Goal: Communication & Community: Answer question/provide support

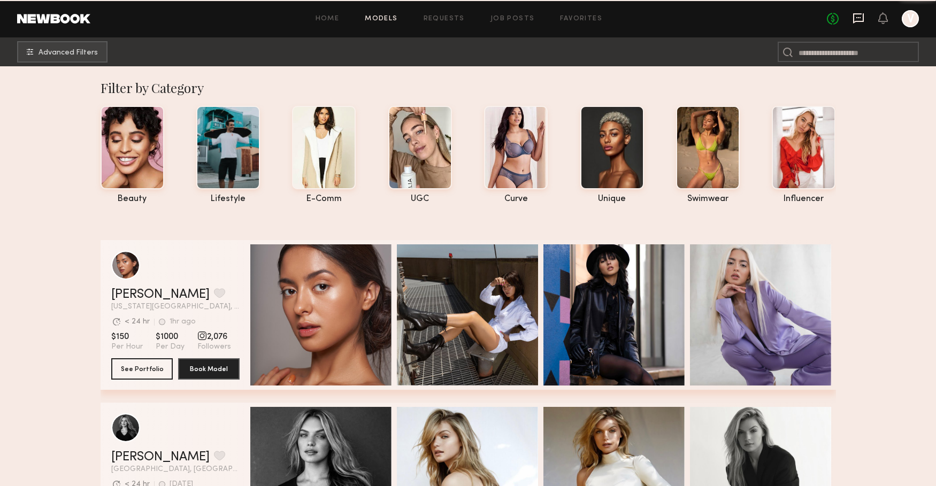
click at [859, 17] on icon at bounding box center [858, 17] width 4 height 1
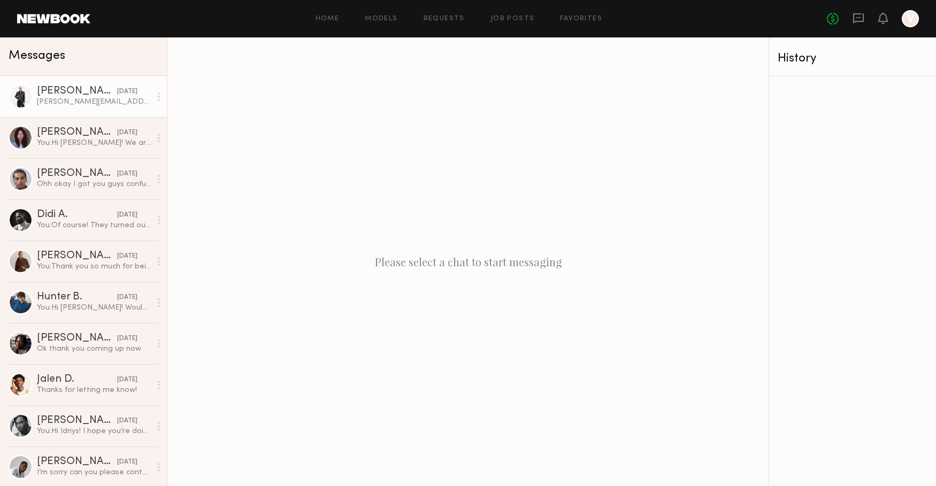
click at [47, 97] on div "[PERSON_NAME][EMAIL_ADDRESS][DOMAIN_NAME]" at bounding box center [94, 102] width 114 height 10
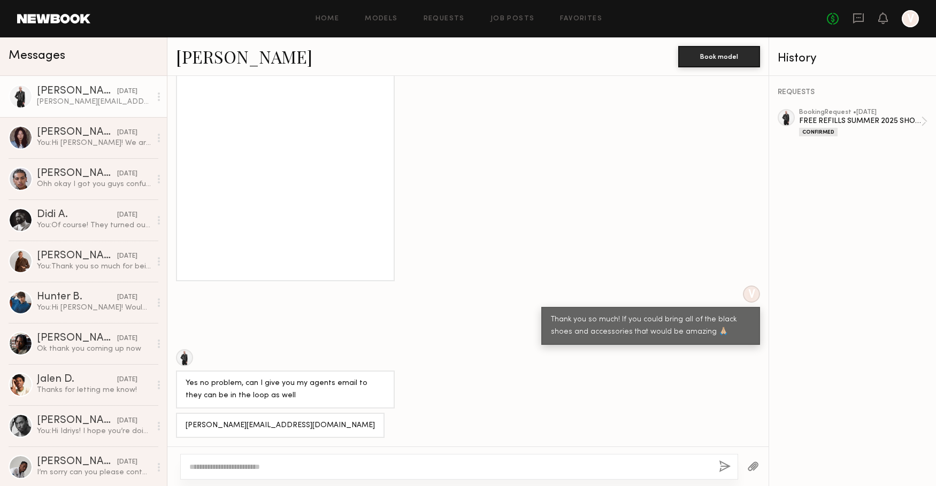
scroll to position [757, 0]
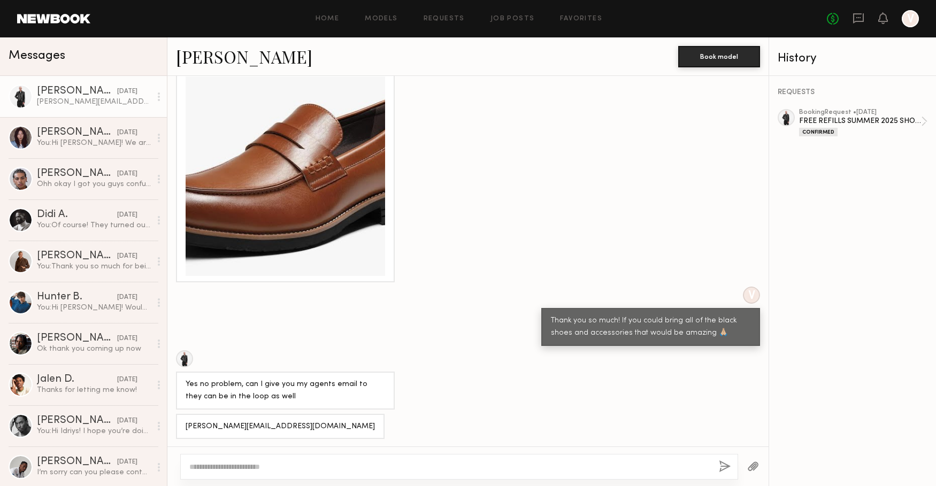
click at [273, 425] on div "[PERSON_NAME][EMAIL_ADDRESS][DOMAIN_NAME]" at bounding box center [280, 427] width 189 height 12
copy div "[PERSON_NAME][EMAIL_ADDRESS][DOMAIN_NAME]"
click at [275, 464] on textarea at bounding box center [449, 467] width 521 height 11
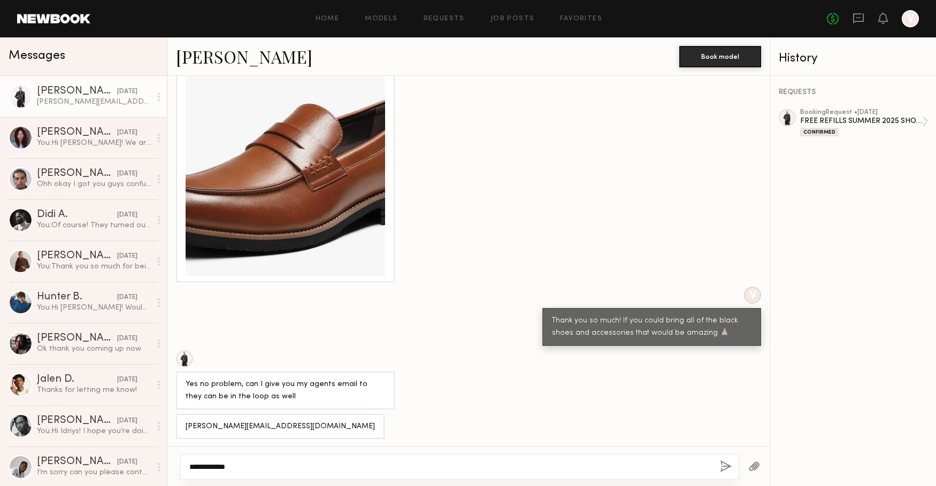
type textarea "**********"
click at [725, 466] on button "button" at bounding box center [726, 467] width 12 height 13
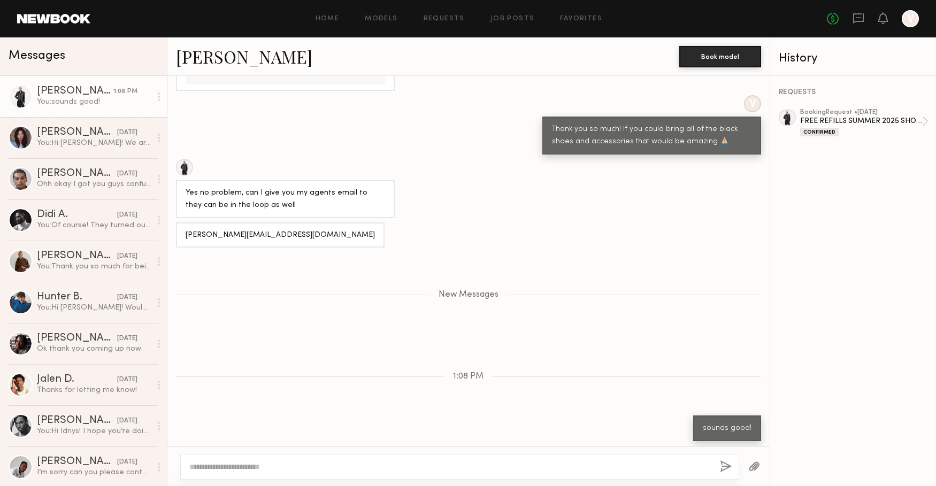
click at [720, 461] on button "button" at bounding box center [726, 467] width 12 height 13
click at [293, 471] on textarea at bounding box center [450, 467] width 522 height 11
drag, startPoint x: 275, startPoint y: 477, endPoint x: 296, endPoint y: 465, distance: 23.7
click at [275, 477] on div at bounding box center [459, 467] width 559 height 26
click at [296, 465] on textarea at bounding box center [450, 467] width 522 height 11
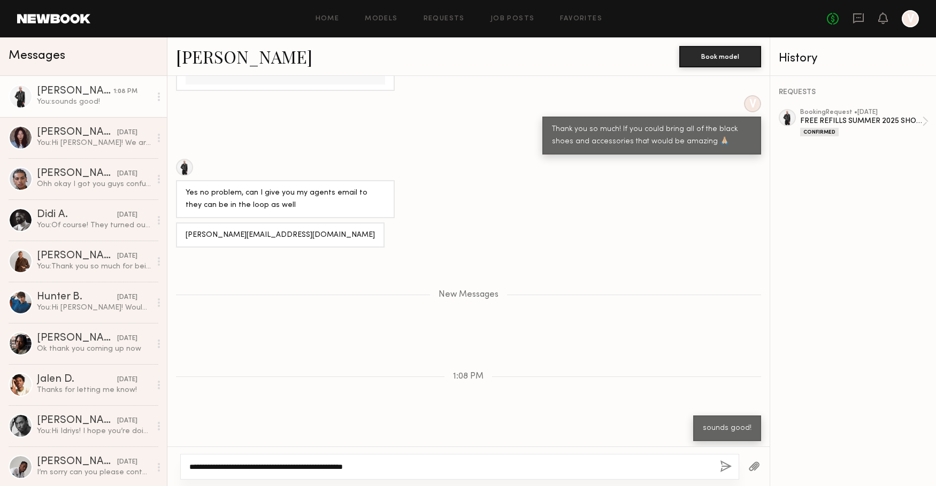
type textarea "**********"
click at [726, 466] on button "button" at bounding box center [726, 467] width 12 height 13
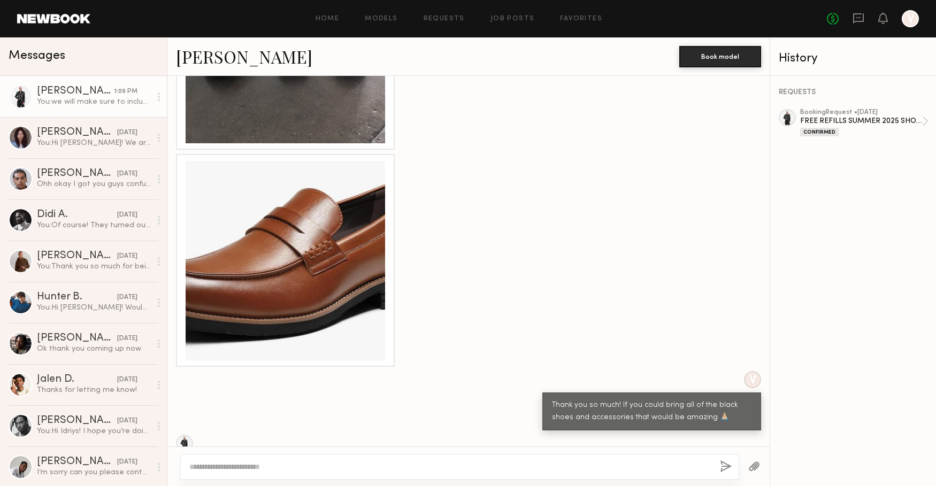
scroll to position [1683, 0]
